Goal: Navigation & Orientation: Understand site structure

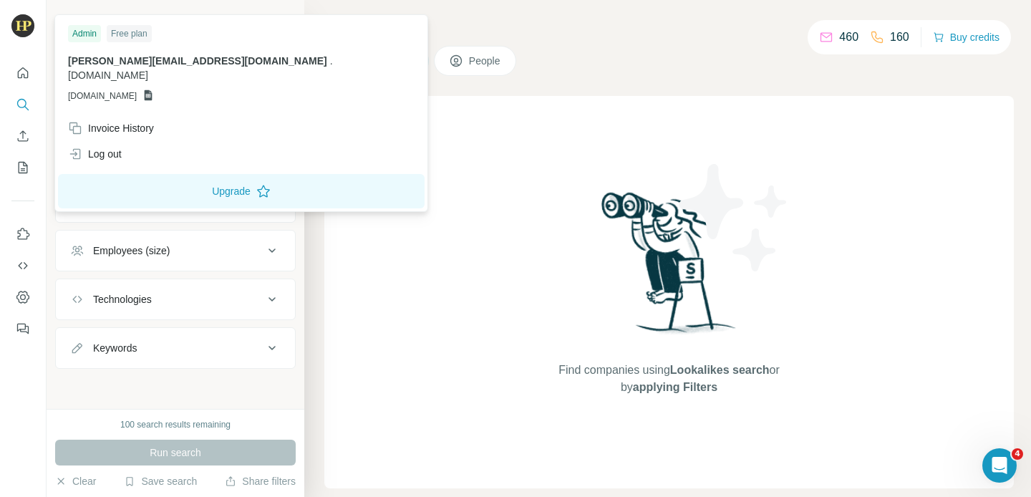
click at [22, 34] on img at bounding box center [22, 25] width 23 height 23
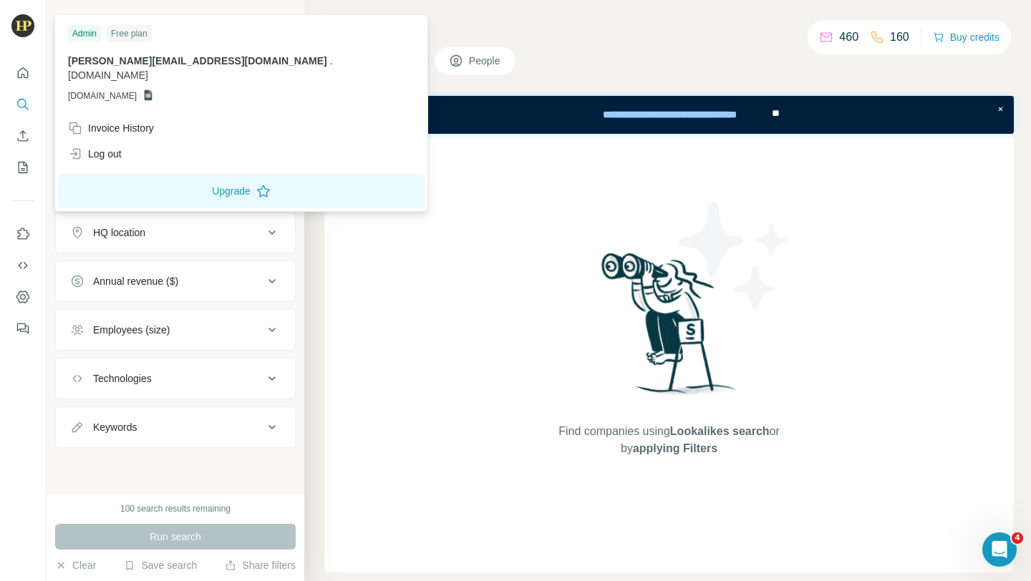
click at [271, 95] on p "Company information" at bounding box center [175, 99] width 241 height 13
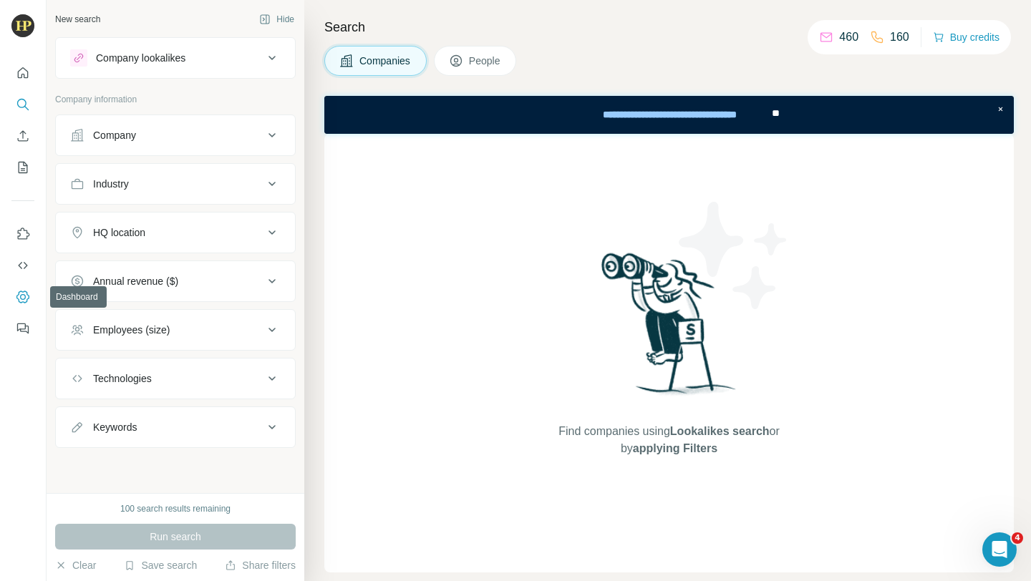
click at [28, 300] on icon "Dashboard" at bounding box center [23, 297] width 14 height 14
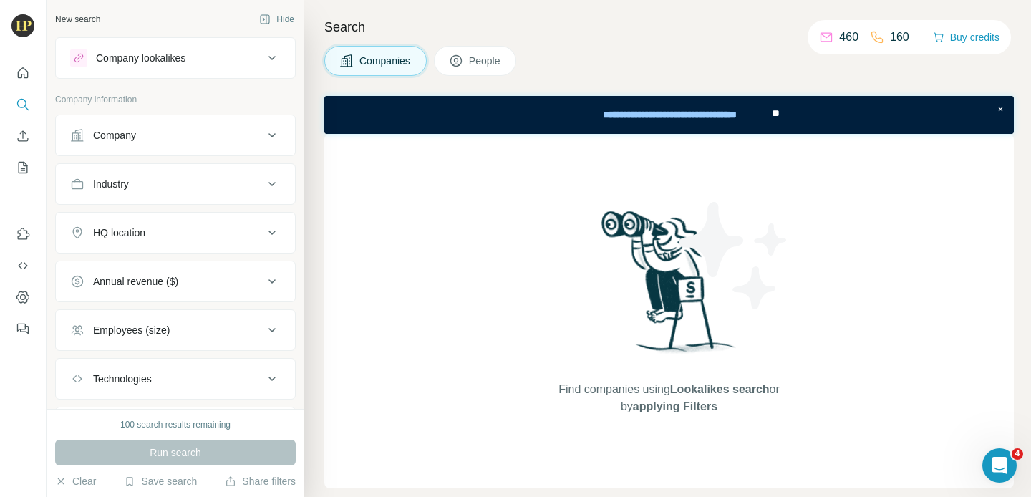
click at [197, 132] on div "Company" at bounding box center [166, 135] width 193 height 14
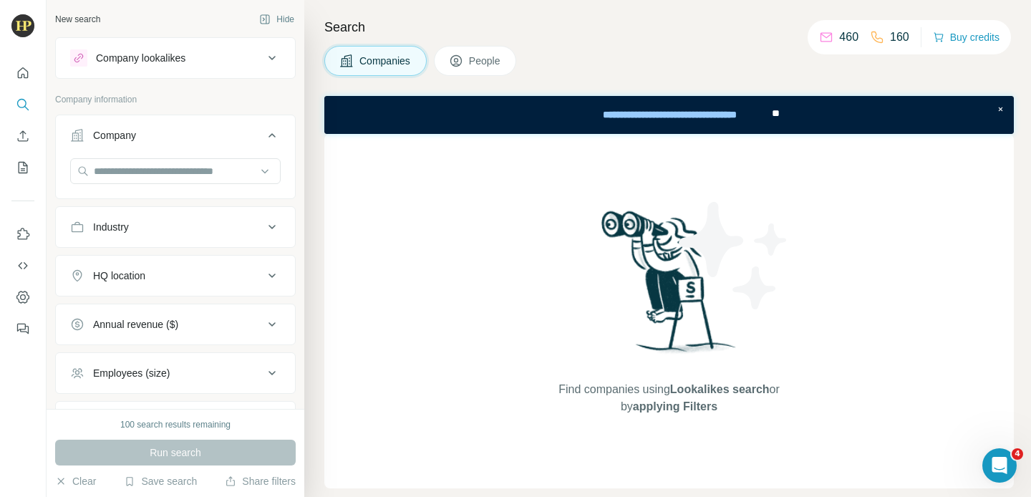
click at [205, 58] on div "Company lookalikes" at bounding box center [166, 57] width 193 height 17
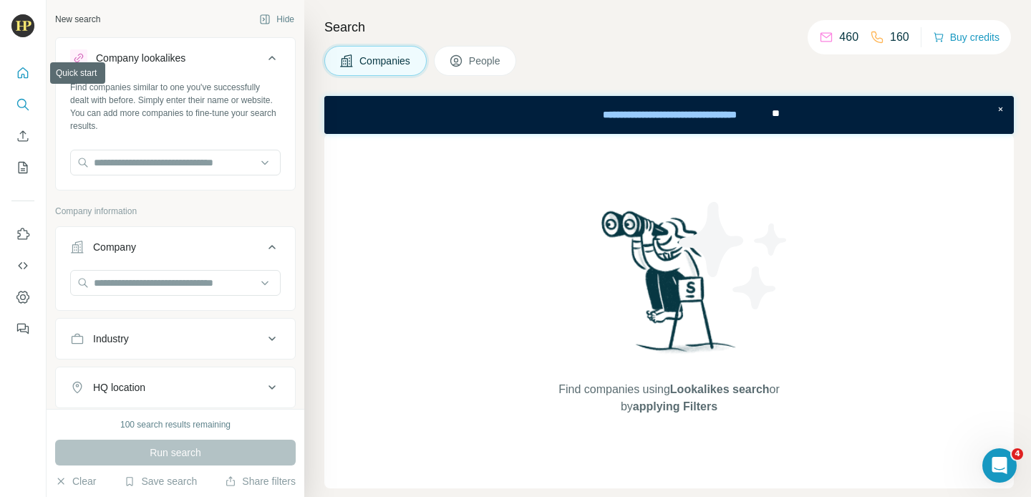
click at [26, 66] on icon "Quick start" at bounding box center [23, 73] width 14 height 14
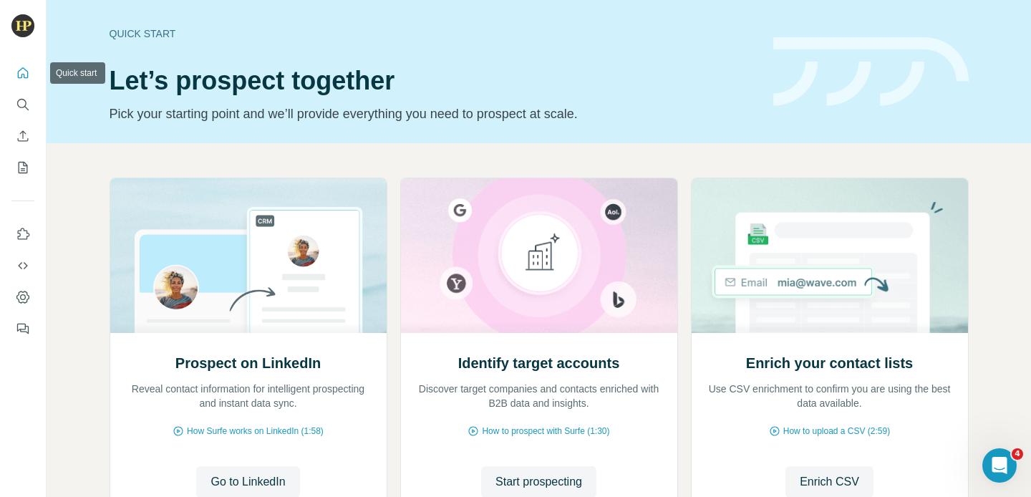
click at [24, 76] on icon "Quick start" at bounding box center [23, 72] width 11 height 11
